Goal: Transaction & Acquisition: Purchase product/service

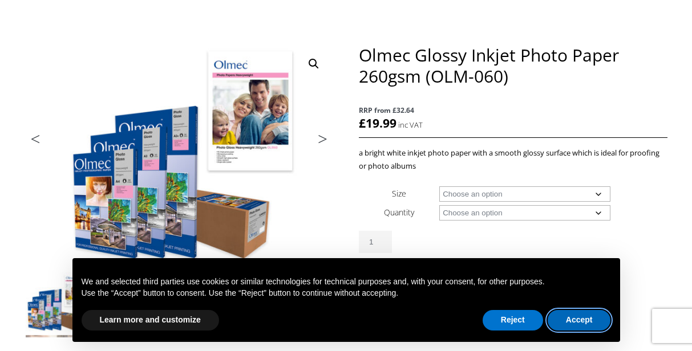
click at [584, 321] on button "Accept" at bounding box center [578, 320] width 63 height 21
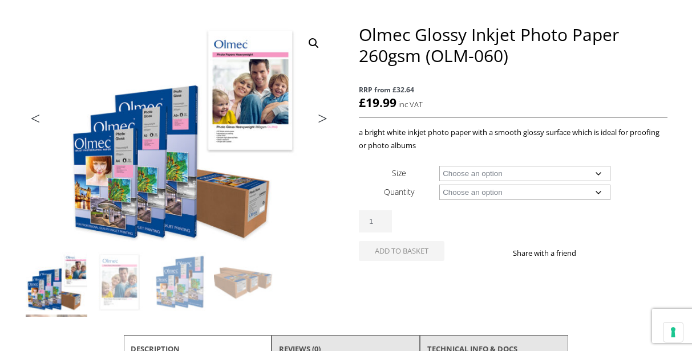
scroll to position [135, 0]
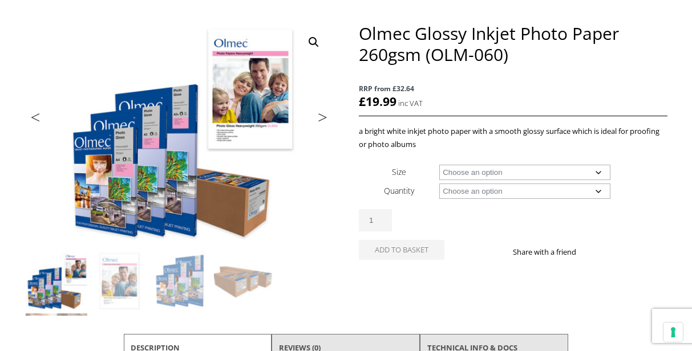
click at [598, 170] on select "Choose an option A4 Sheet A3 Sheet A3+ Sheet A2 Sheet 17" Wide Roll 24" Wide Ro…" at bounding box center [524, 172] width 171 height 15
select select "24-wide-roll"
click at [607, 186] on select "Choose an option 30m" at bounding box center [524, 191] width 171 height 15
select select "30m"
select select "24-wide-roll"
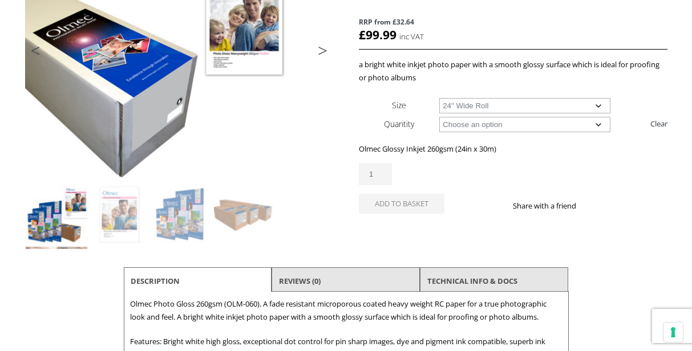
scroll to position [202, 0]
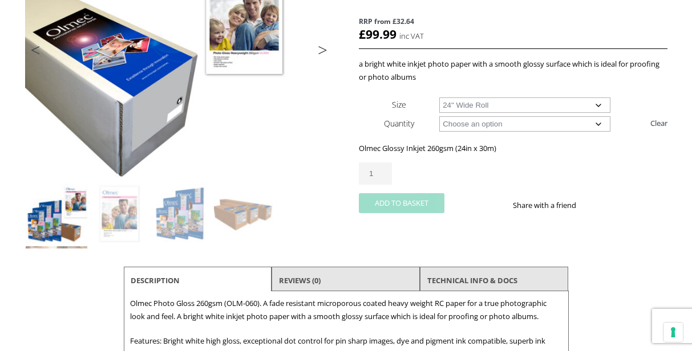
click at [418, 201] on button "Add to basket" at bounding box center [402, 203] width 86 height 20
click at [601, 120] on select "Choose an option 30m" at bounding box center [524, 123] width 171 height 15
select select
select select "24-wide-roll"
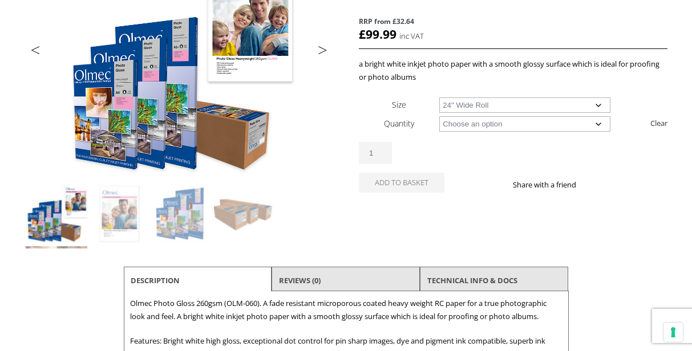
click at [596, 104] on select "Choose an option A4 Sheet A3 Sheet A3+ Sheet A2 Sheet 17" Wide Roll 24" Wide Ro…" at bounding box center [524, 104] width 171 height 15
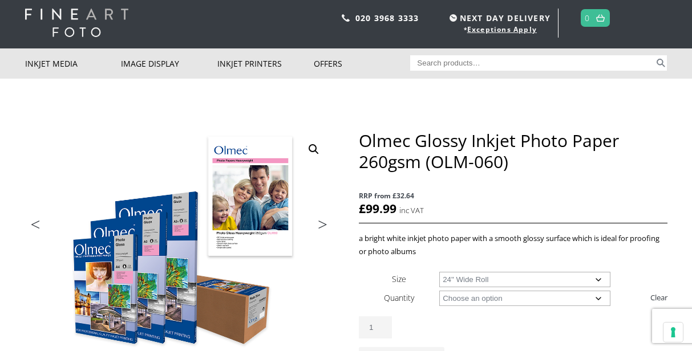
scroll to position [0, 0]
